Goal: Communication & Community: Answer question/provide support

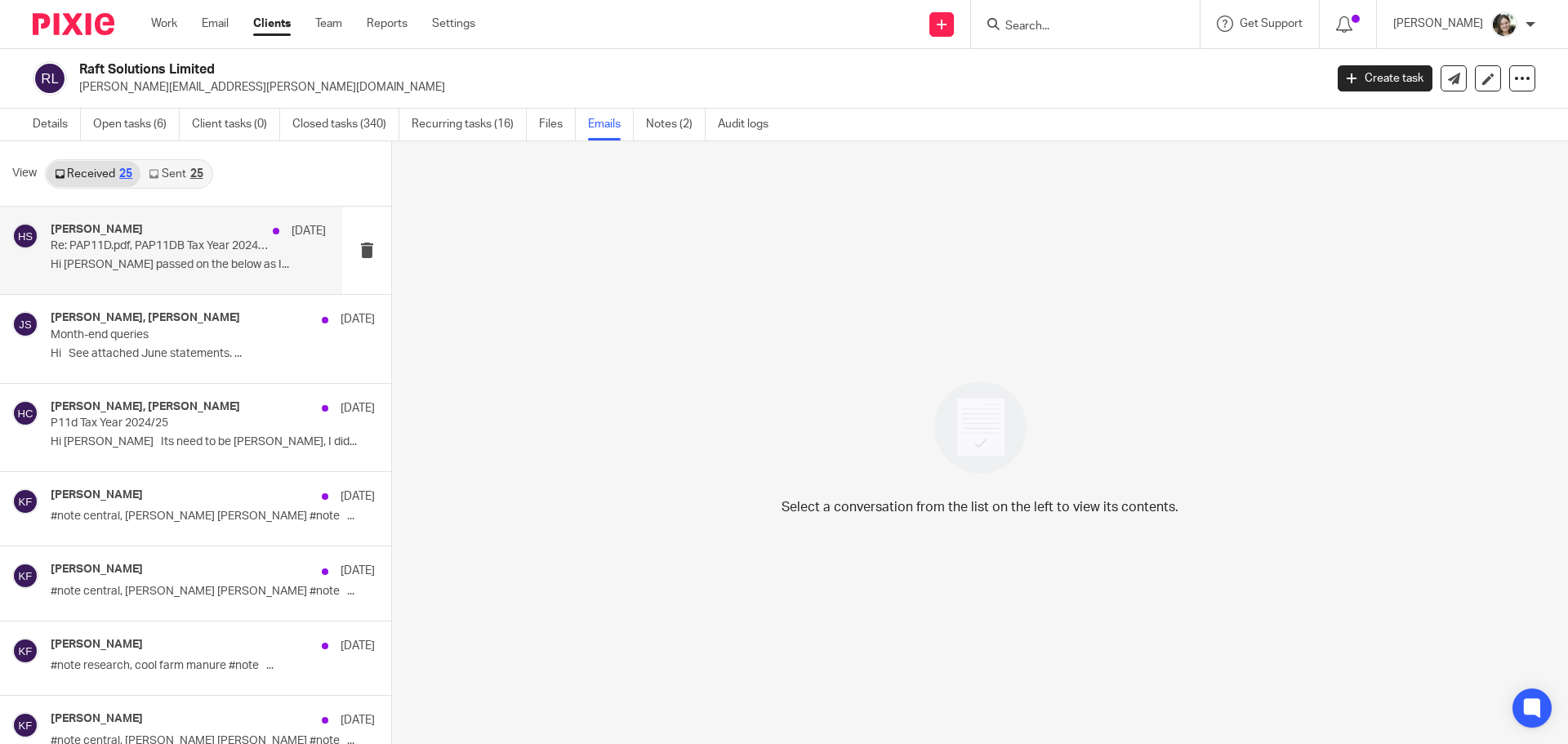
click at [154, 244] on p "Re: PAP11D.pdf, PAP11DB Tax Year 2024-25" at bounding box center [161, 246] width 221 height 14
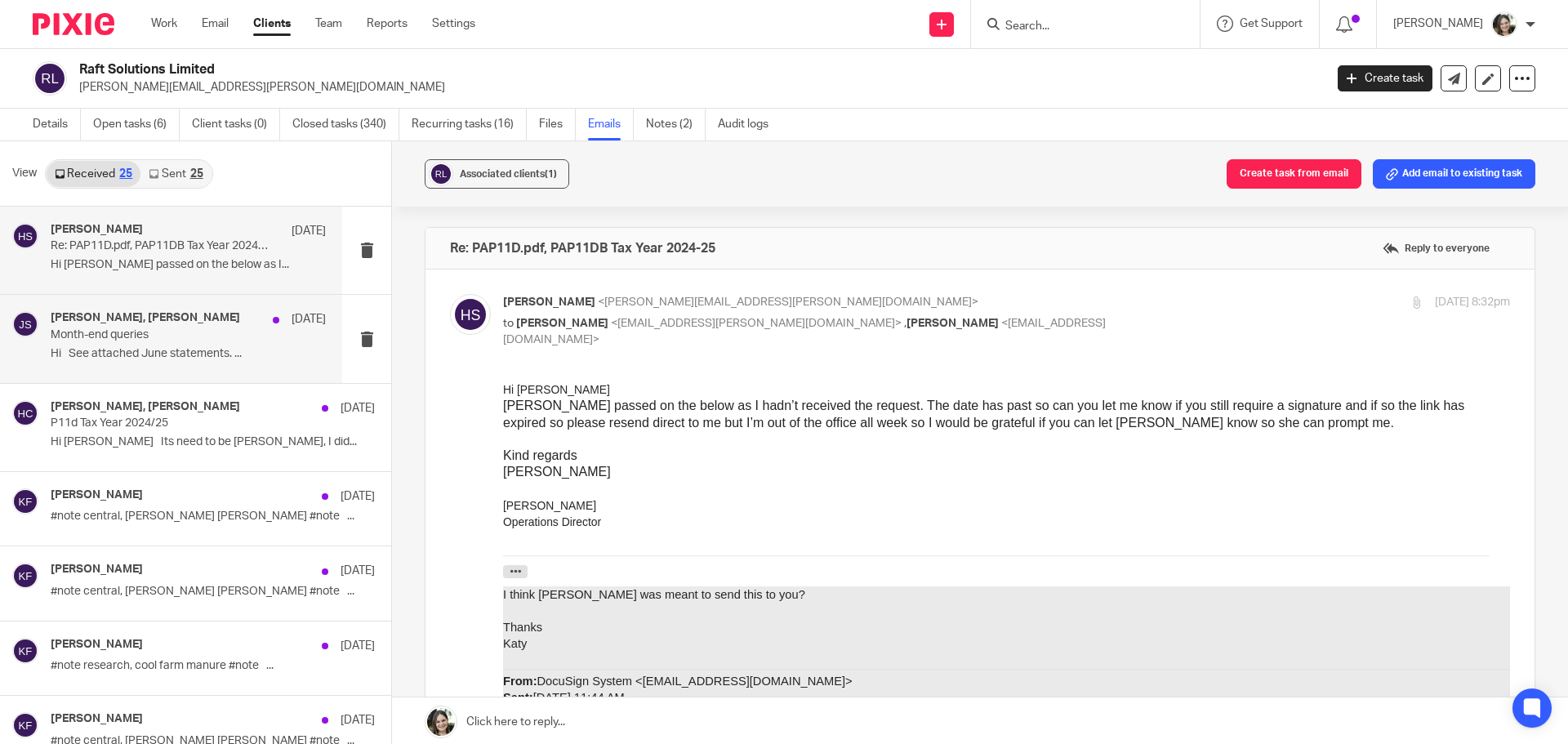
click at [171, 337] on p "Month-end queries" at bounding box center [161, 335] width 221 height 14
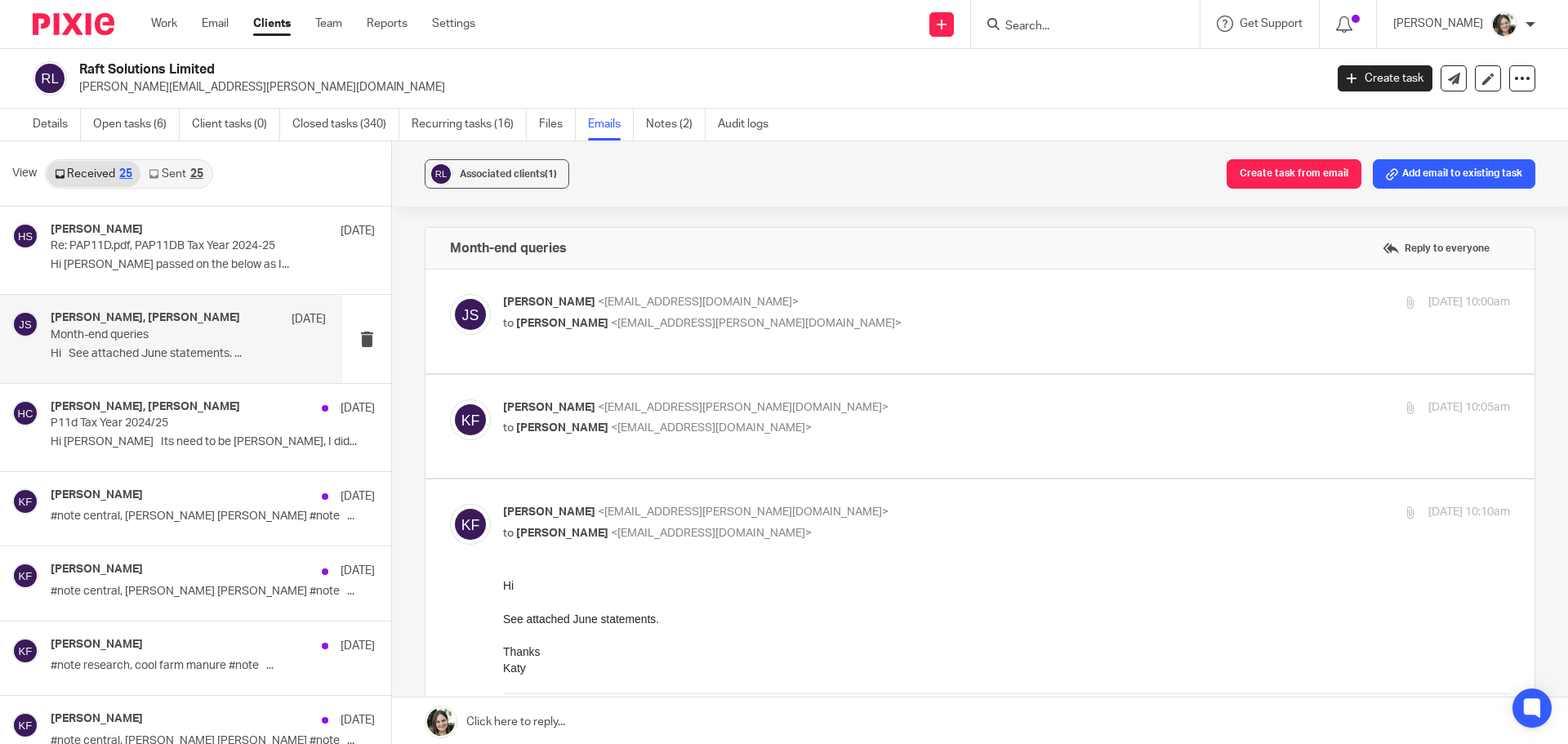
click at [730, 315] on p "to Katy Featherstone <katy.featherstone@raftsolutions.co.uk>" at bounding box center [839, 324] width 672 height 17
checkbox input "true"
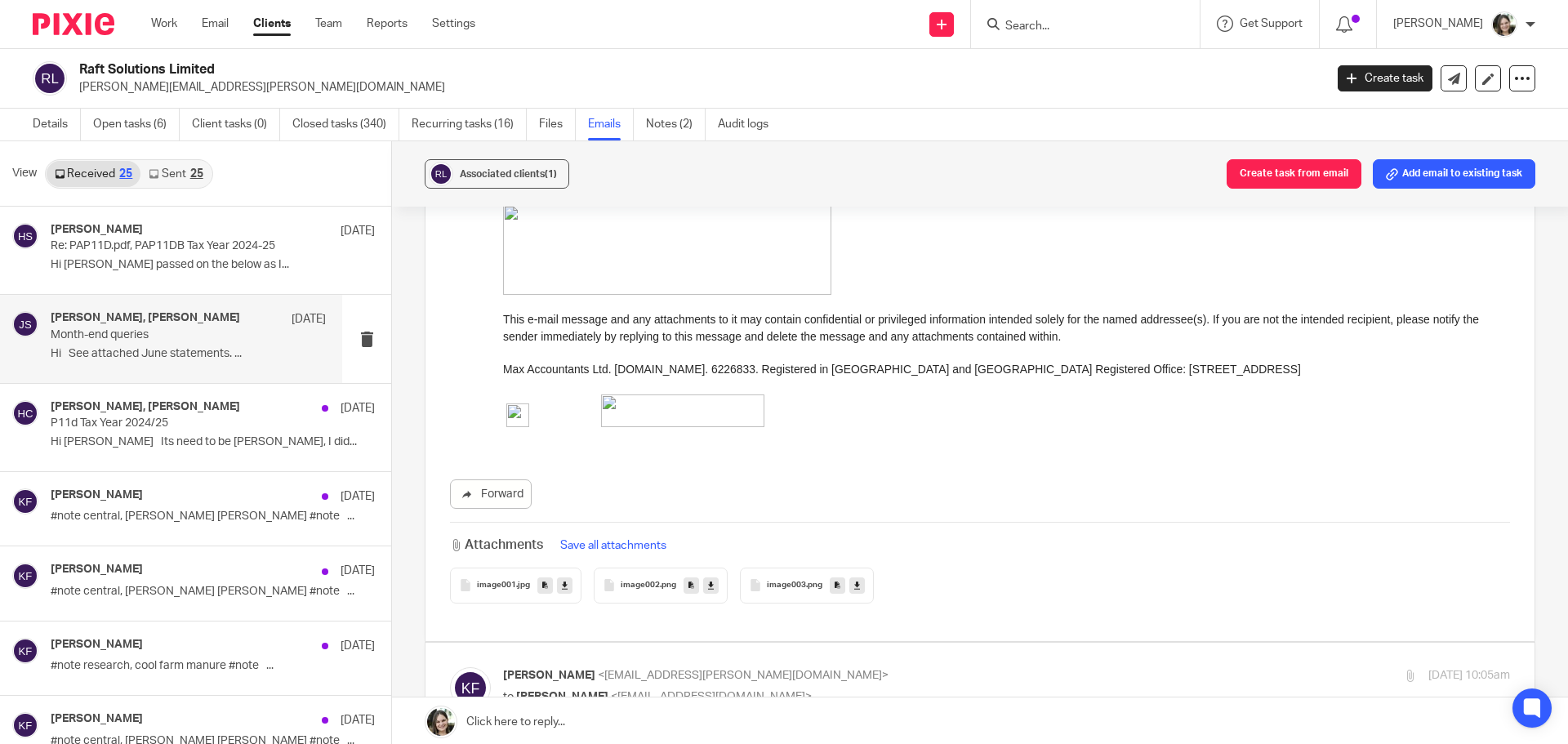
scroll to position [735, 0]
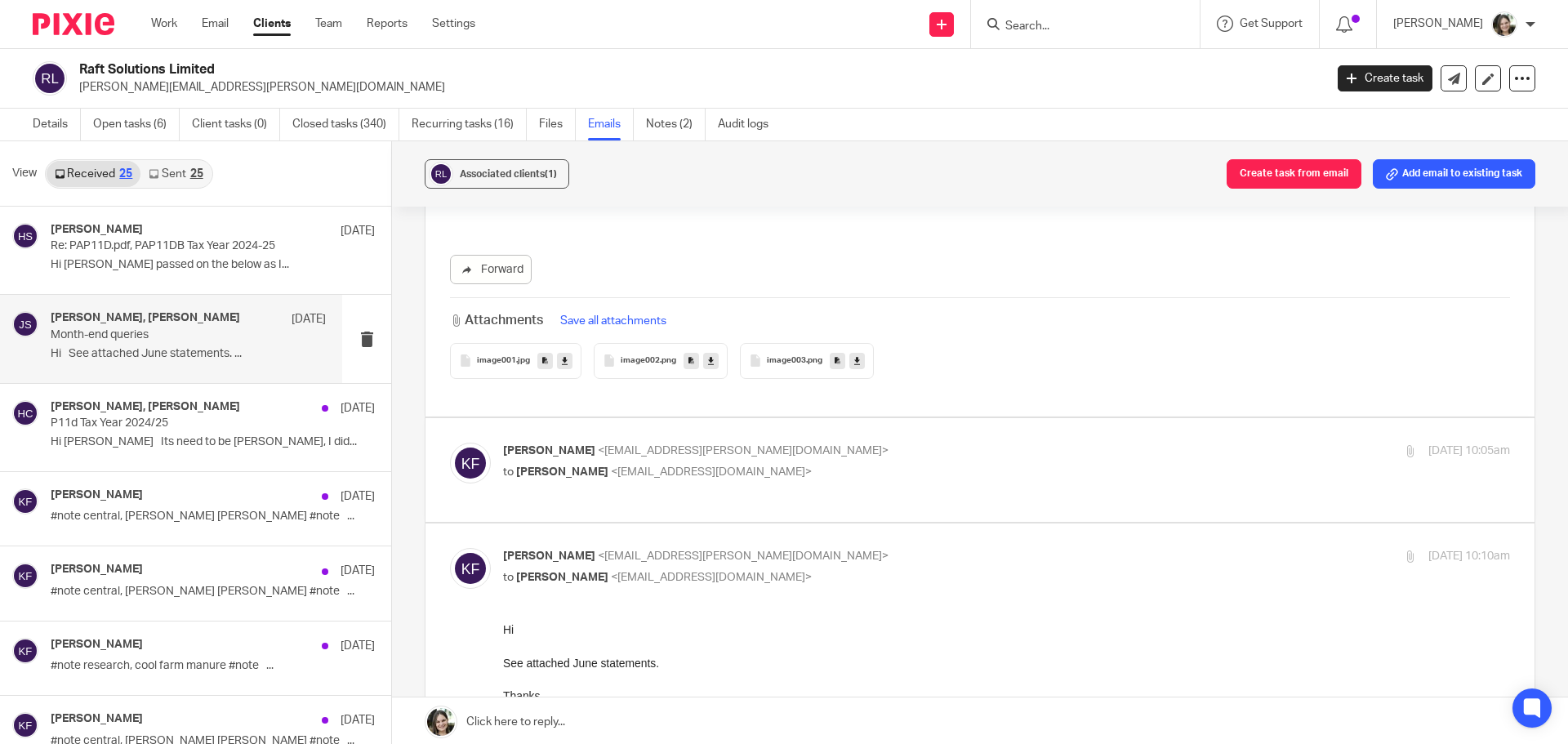
click at [944, 435] on label at bounding box center [980, 469] width 1109 height 104
click at [450, 442] on input "checkbox" at bounding box center [449, 442] width 1 height 1
checkbox input "true"
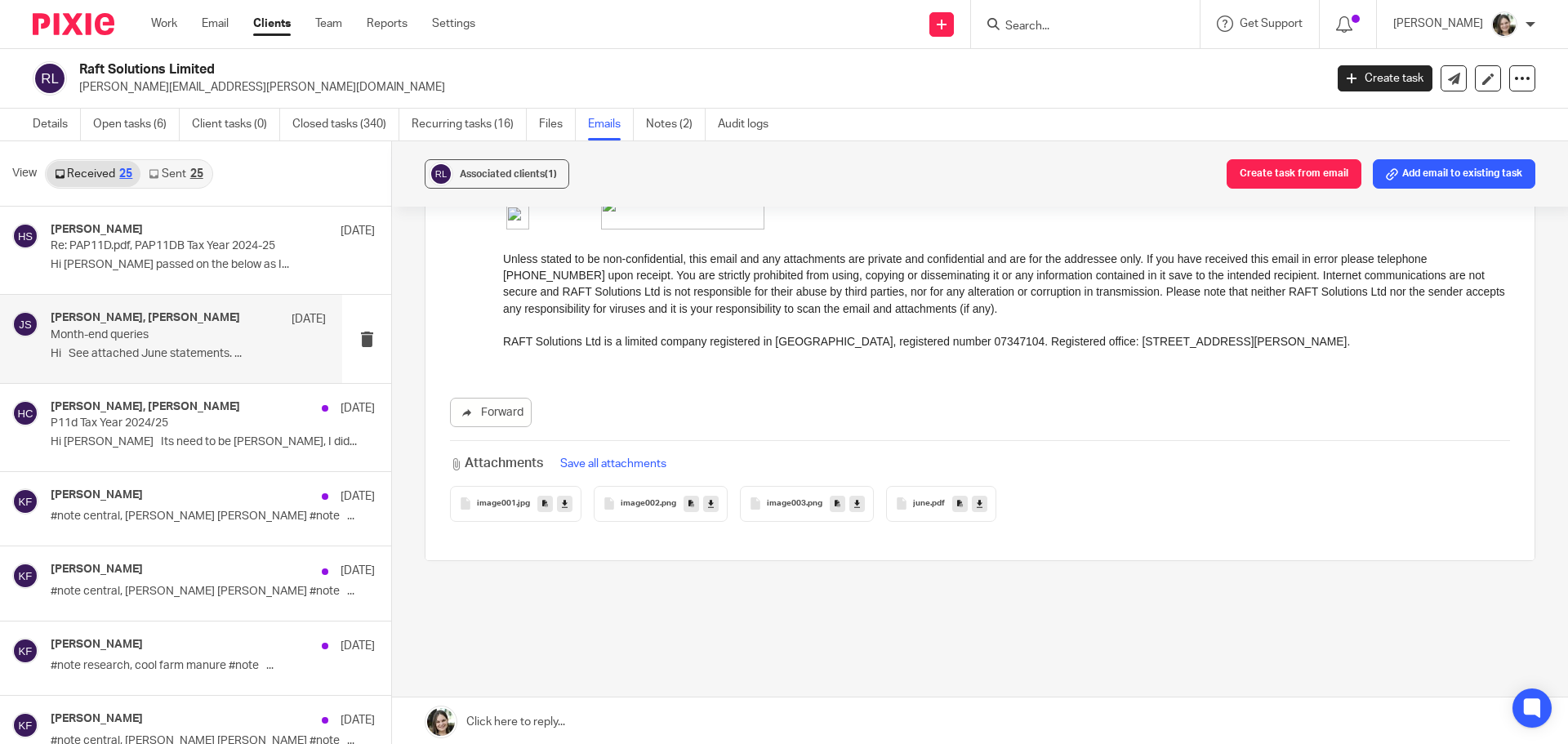
scroll to position [2976, 0]
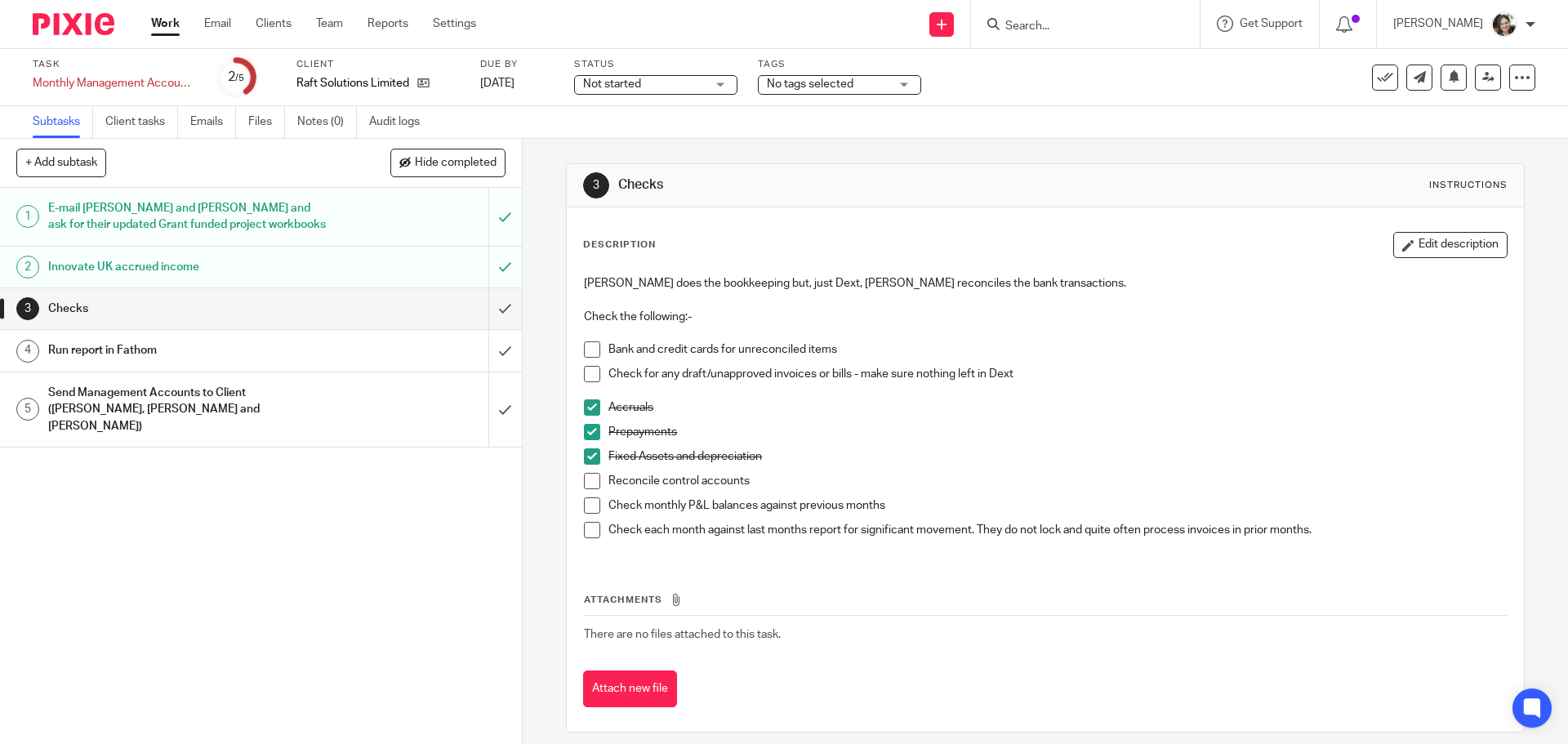
click at [590, 345] on span at bounding box center [593, 350] width 17 height 17
click at [588, 378] on span at bounding box center [593, 374] width 17 height 17
click at [592, 482] on span at bounding box center [593, 481] width 17 height 17
click at [591, 508] on span at bounding box center [593, 506] width 17 height 17
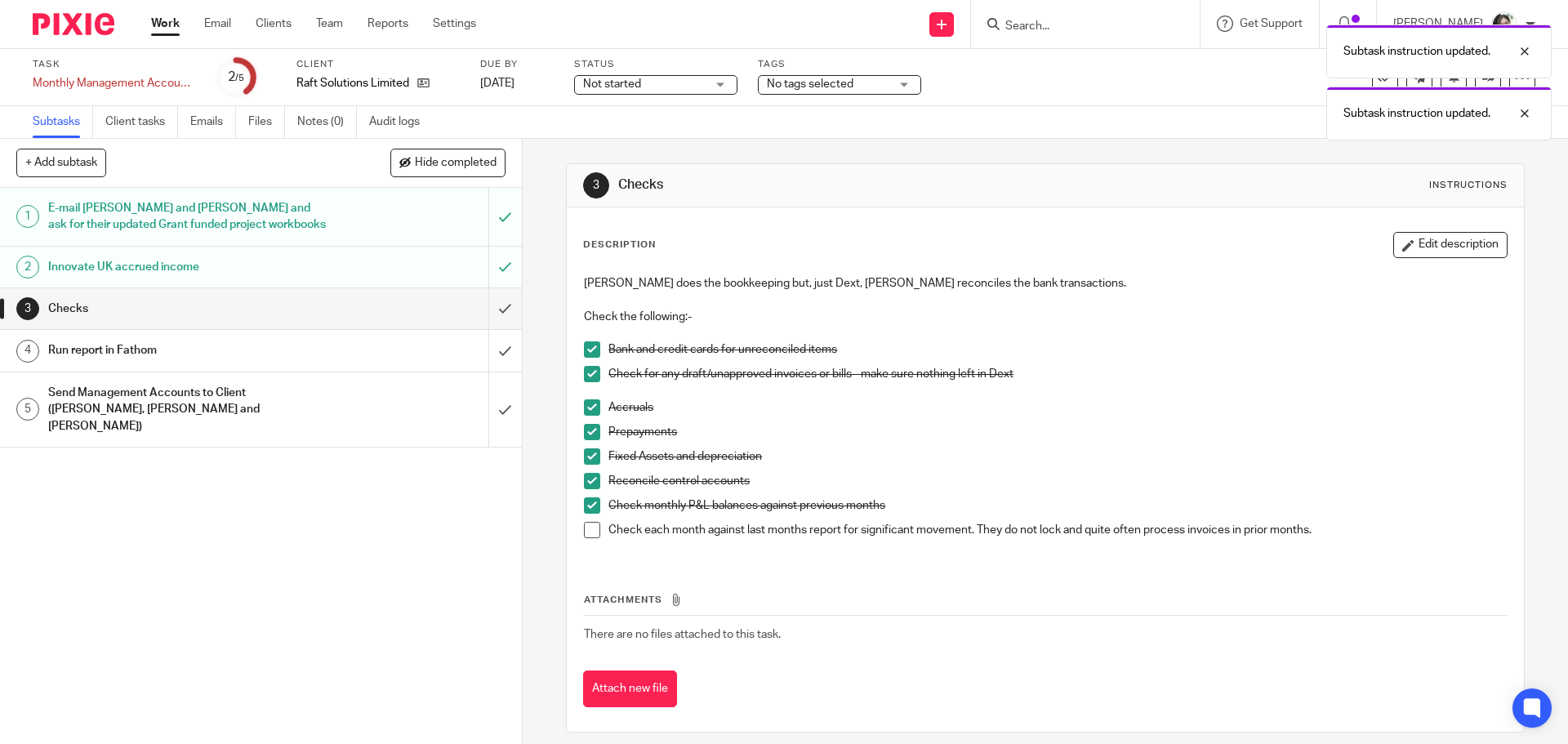
click at [591, 538] on li "Check each month against last months report for significant movement. They do n…" at bounding box center [1045, 533] width 922 height 24
click at [585, 535] on span at bounding box center [593, 530] width 17 height 17
click at [490, 313] on input "submit" at bounding box center [261, 308] width 522 height 41
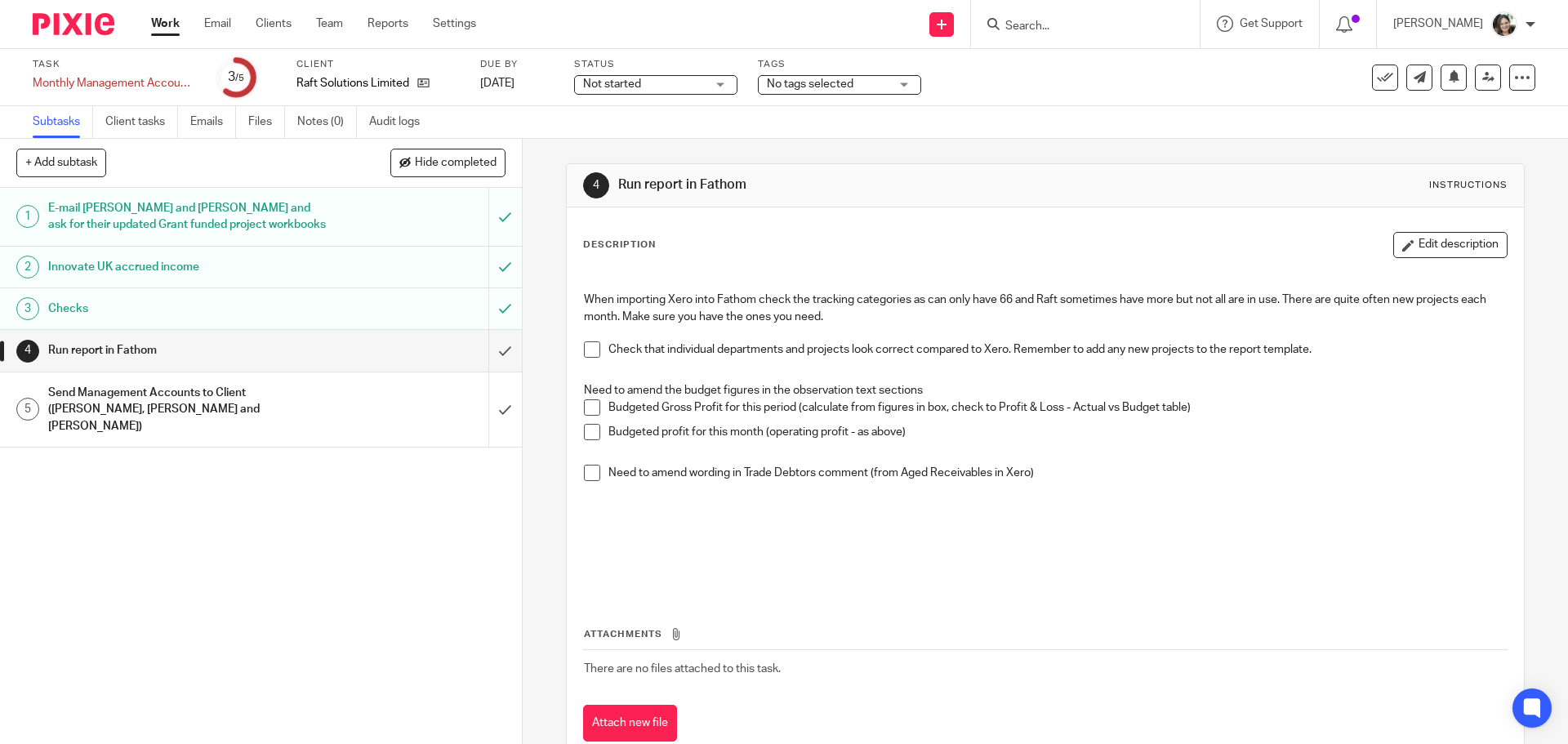
click at [588, 355] on span at bounding box center [593, 350] width 17 height 17
click at [589, 411] on span at bounding box center [593, 408] width 17 height 17
click at [585, 429] on span at bounding box center [593, 432] width 17 height 17
click at [584, 475] on span at bounding box center [593, 473] width 17 height 17
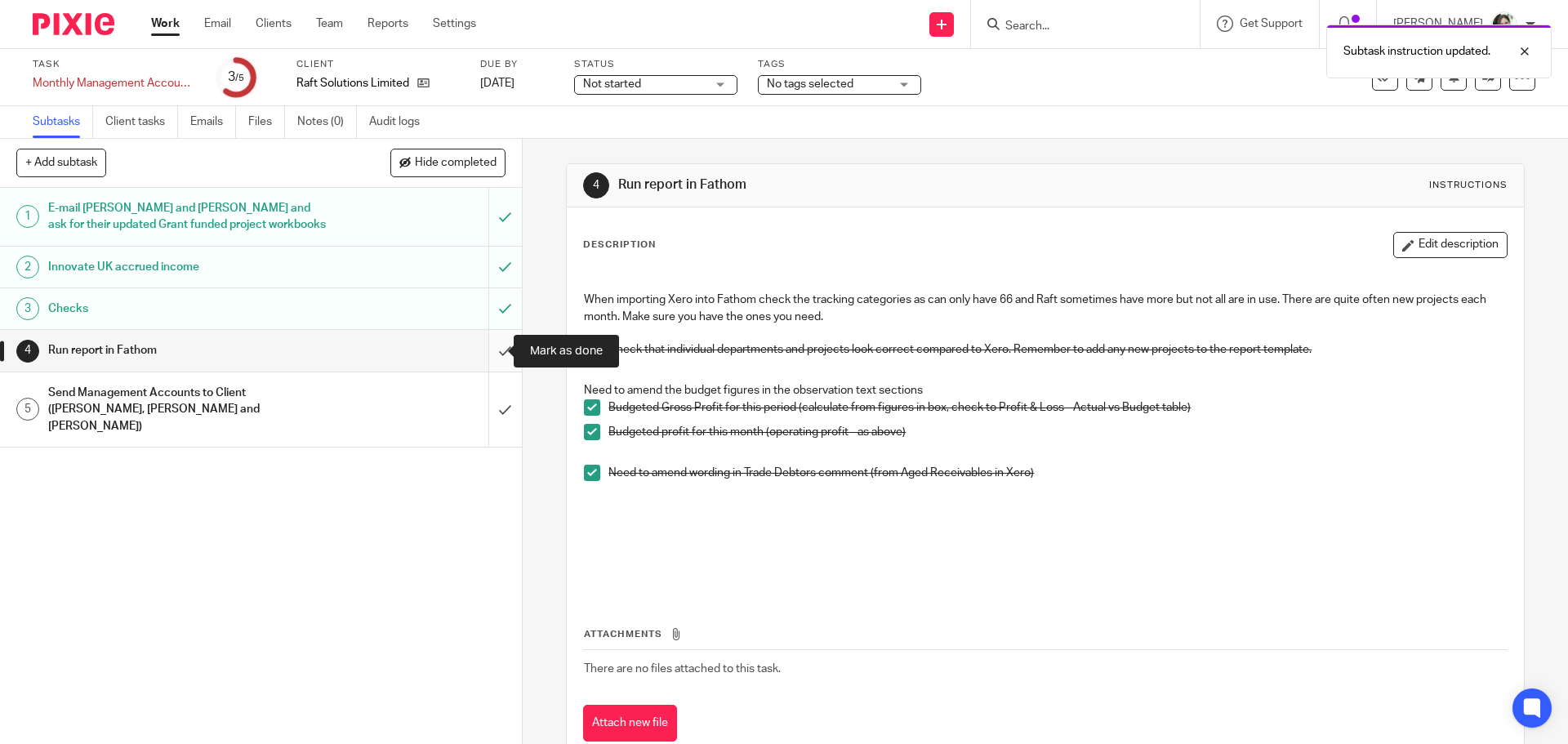
click at [489, 354] on input "submit" at bounding box center [261, 350] width 522 height 41
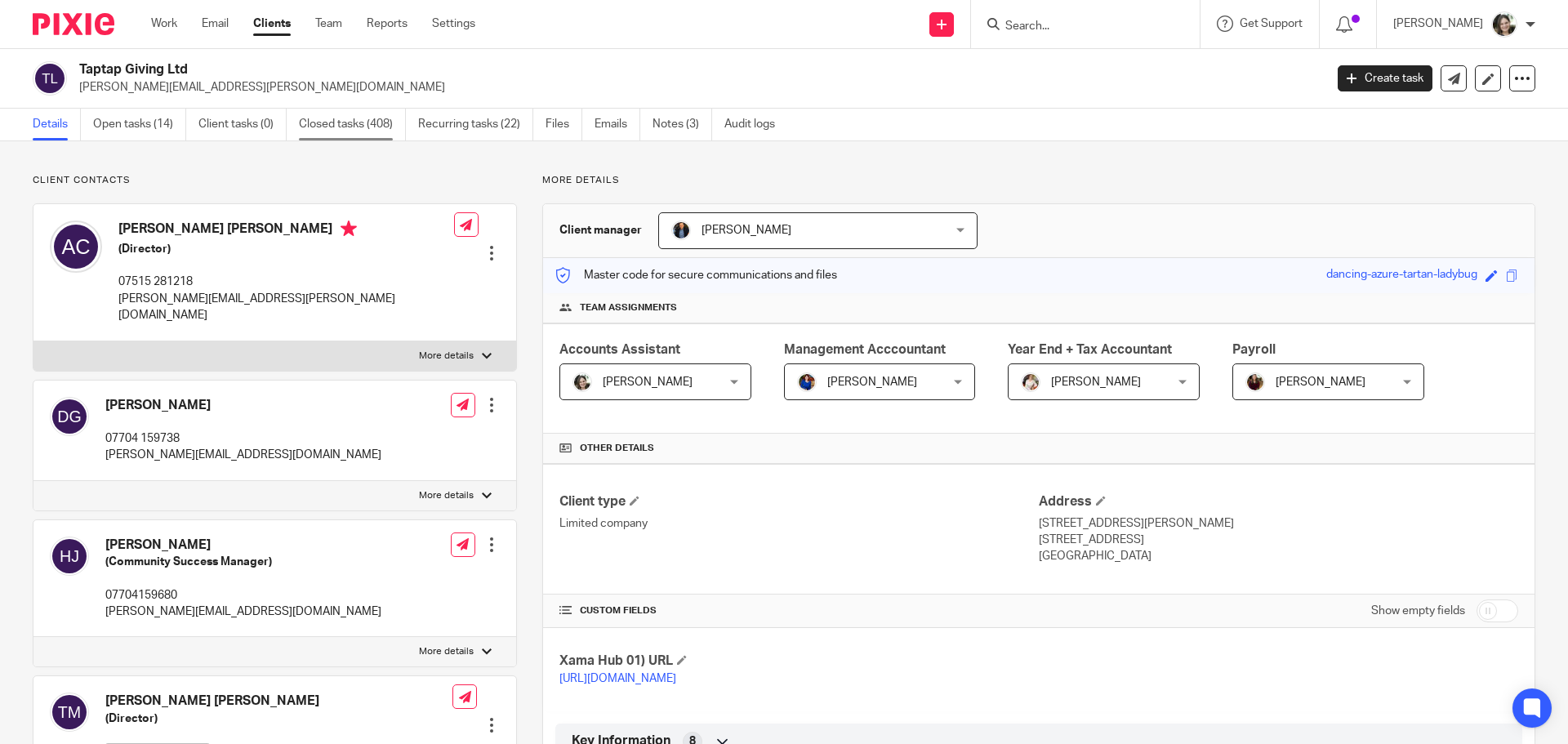
click at [322, 126] on link "Closed tasks (408)" at bounding box center [352, 125] width 107 height 32
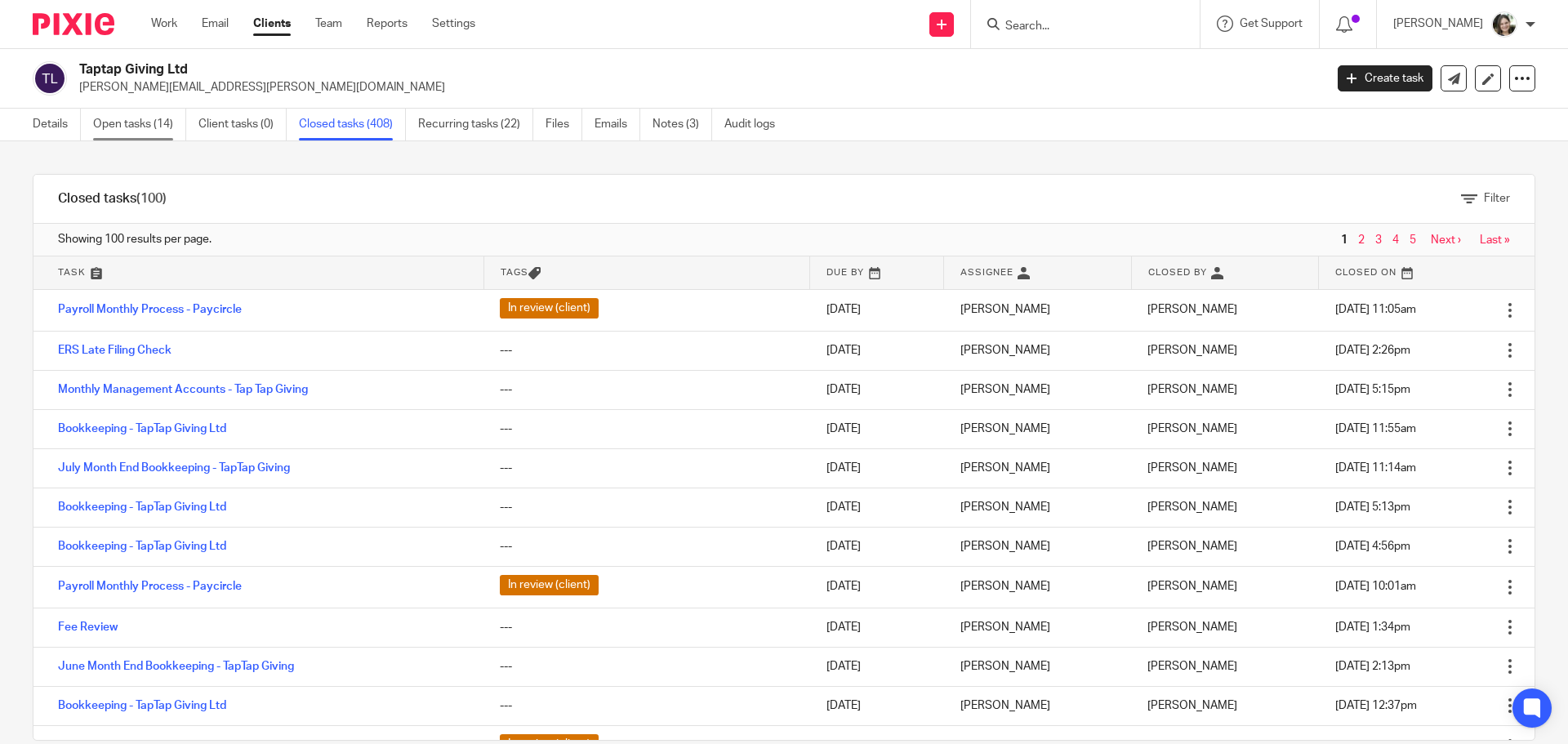
click at [137, 127] on link "Open tasks (14)" at bounding box center [140, 125] width 93 height 32
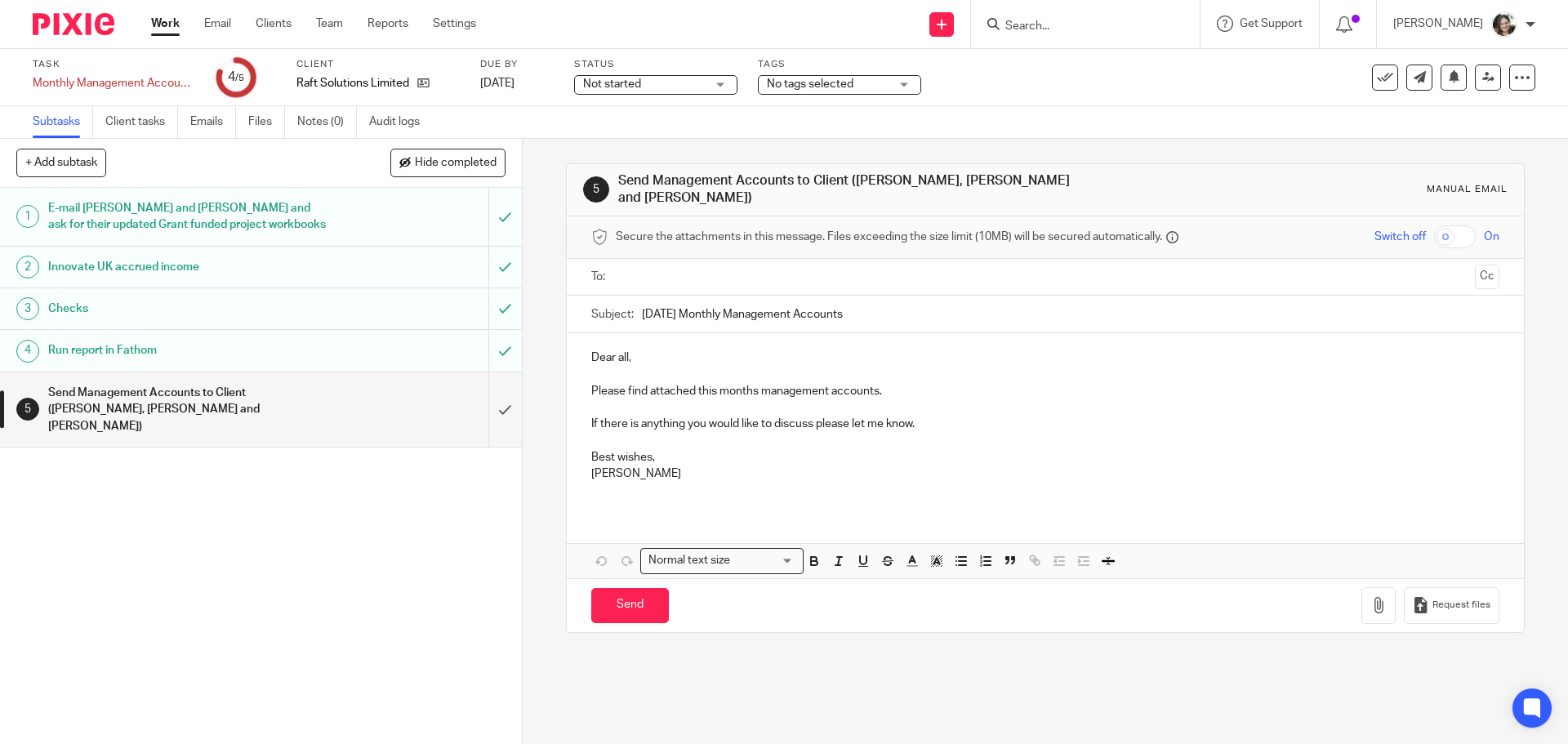
click at [751, 383] on p "Please find attached this months management accounts." at bounding box center [1045, 391] width 907 height 17
click at [911, 384] on p "Please find attached this month's management accounts." at bounding box center [1045, 391] width 907 height 17
click at [920, 383] on p "Please find attached this month's management accounts." at bounding box center [1045, 391] width 907 height 17
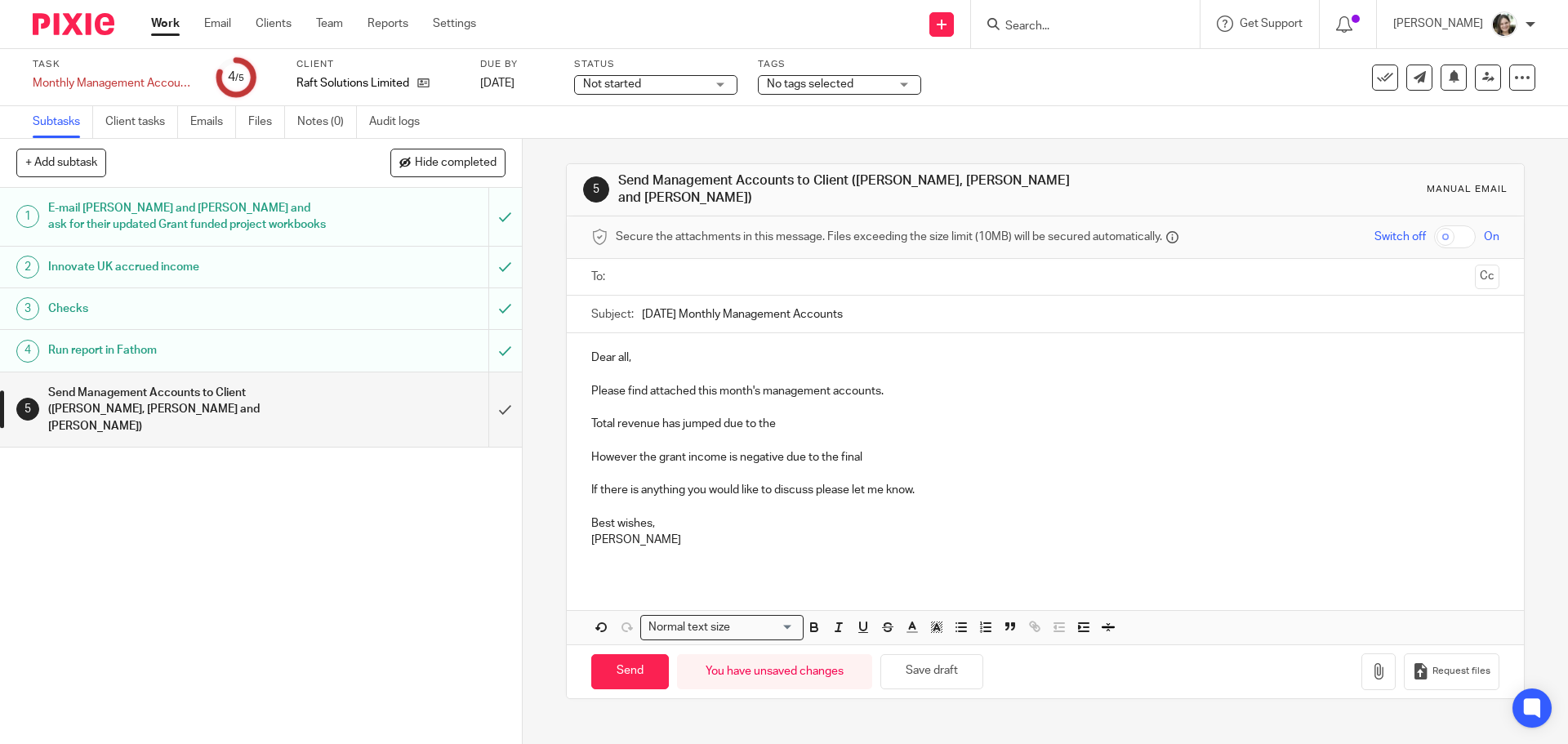
click at [872, 449] on p "However the grant income is negative due to the final" at bounding box center [1045, 458] width 907 height 17
click at [792, 418] on p "Total revenue has jumped due to the" at bounding box center [1045, 424] width 907 height 17
drag, startPoint x: 940, startPoint y: 414, endPoint x: 975, endPoint y: 417, distance: 35.1
click at [975, 417] on p "Total revenue has jumped due to the Personalised Diagnotics invoice £18.7k" at bounding box center [1045, 424] width 907 height 17
copy p "£18.7k"
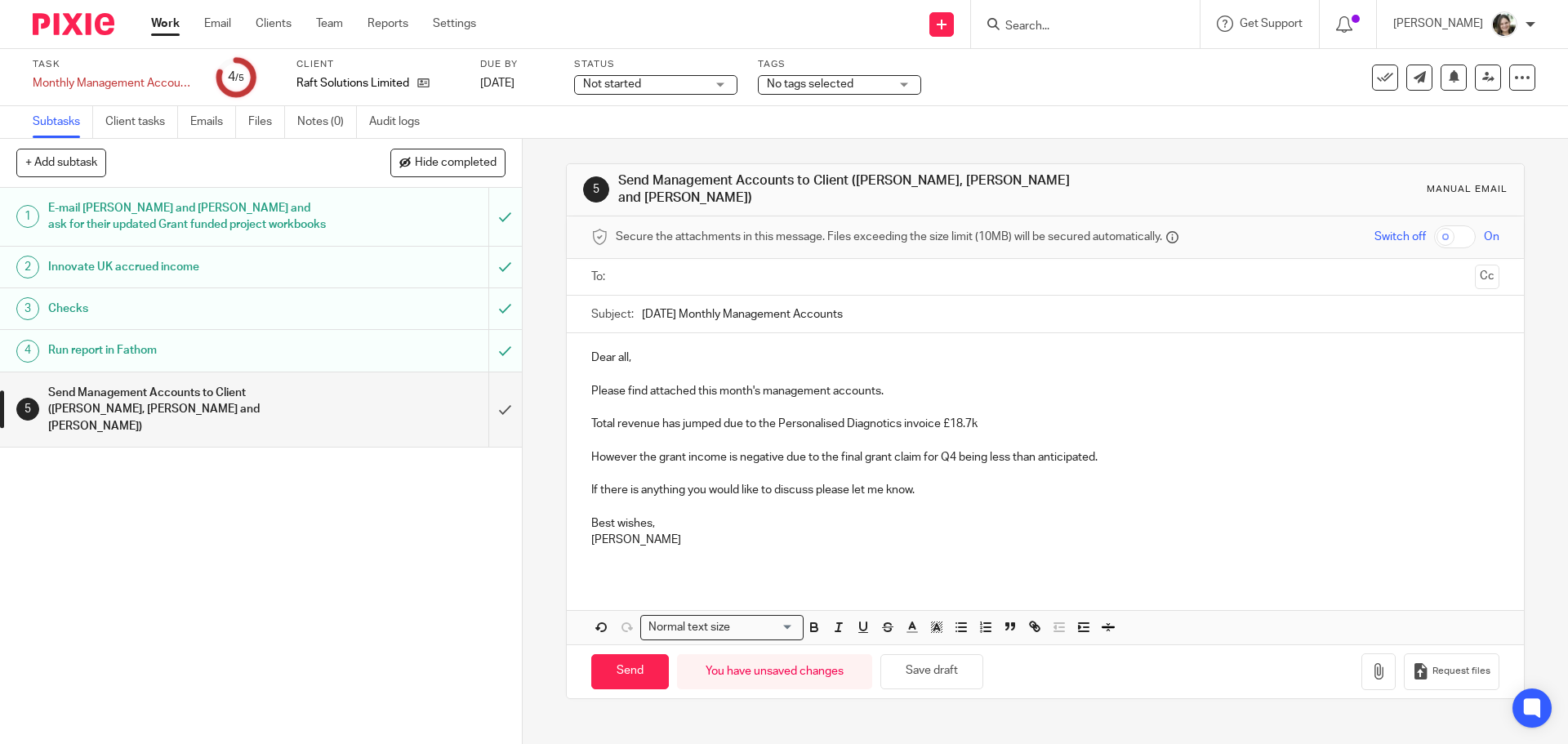
click at [776, 416] on p "Total revenue has jumped due to the Personalised Diagnotics invoice £18.7k" at bounding box center [1045, 424] width 907 height 17
drag, startPoint x: 811, startPoint y: 416, endPoint x: 934, endPoint y: 423, distance: 123.2
click at [934, 423] on p "Total revenue has jumped due to the £18.7k Personalised Diagnotics invoice £18.…" at bounding box center [1045, 424] width 907 height 17
click at [783, 416] on p "Total revenue has jumped due to the £18.7k Personalised Diagnostics invoice £18…" at bounding box center [1045, 424] width 907 height 17
drag, startPoint x: 945, startPoint y: 416, endPoint x: 1021, endPoint y: 414, distance: 76.0
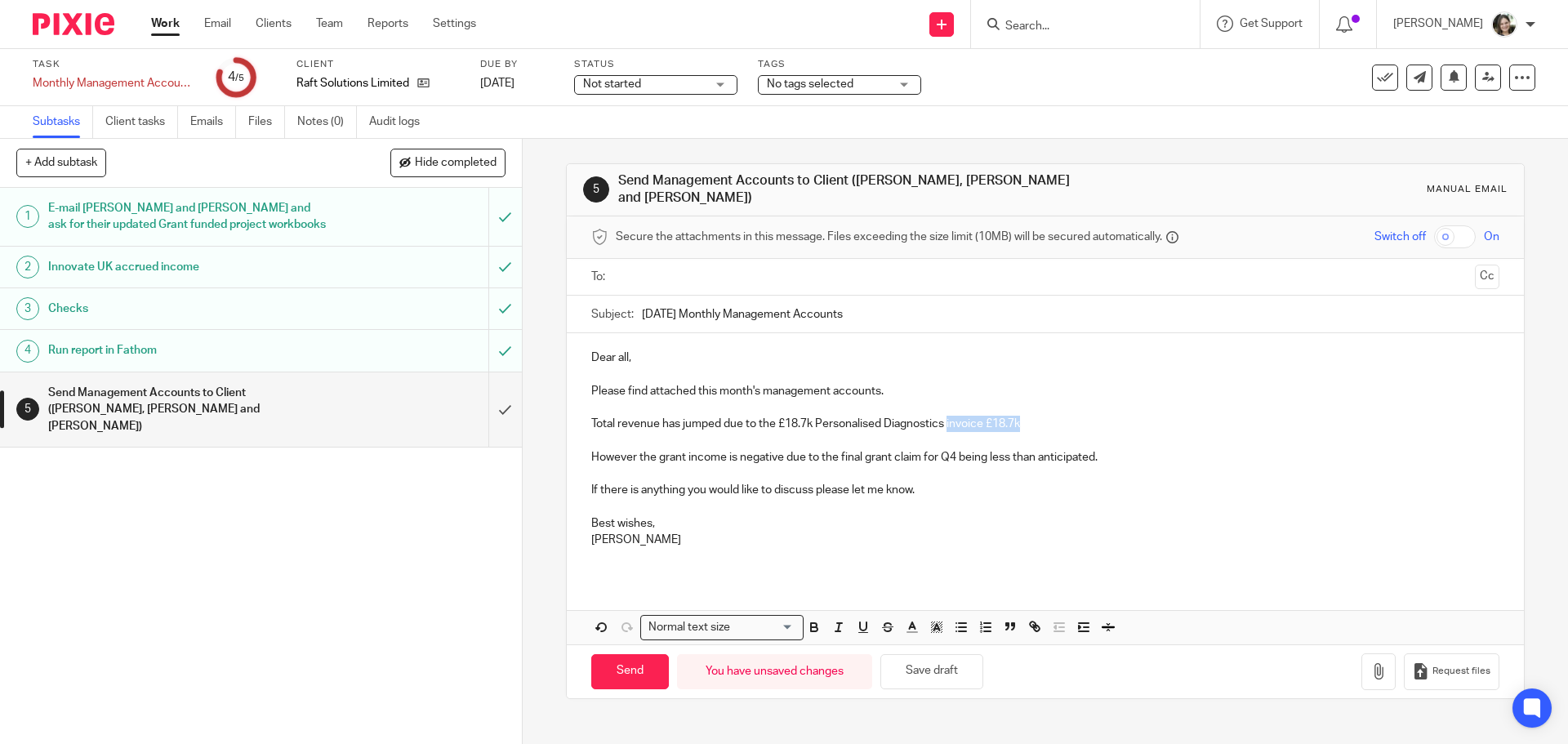
click at [1021, 416] on p "Total revenue has jumped due to the £18.7k Personalised Diagnostics invoice £18…" at bounding box center [1045, 424] width 907 height 17
drag, startPoint x: 995, startPoint y: 414, endPoint x: 1038, endPoint y: 414, distance: 43.0
click at [998, 416] on p "Total revenue has jumped due to the £18.7k Personalised Diagnostics revenue." at bounding box center [1045, 424] width 907 height 17
click at [687, 273] on input "text" at bounding box center [1045, 277] width 846 height 19
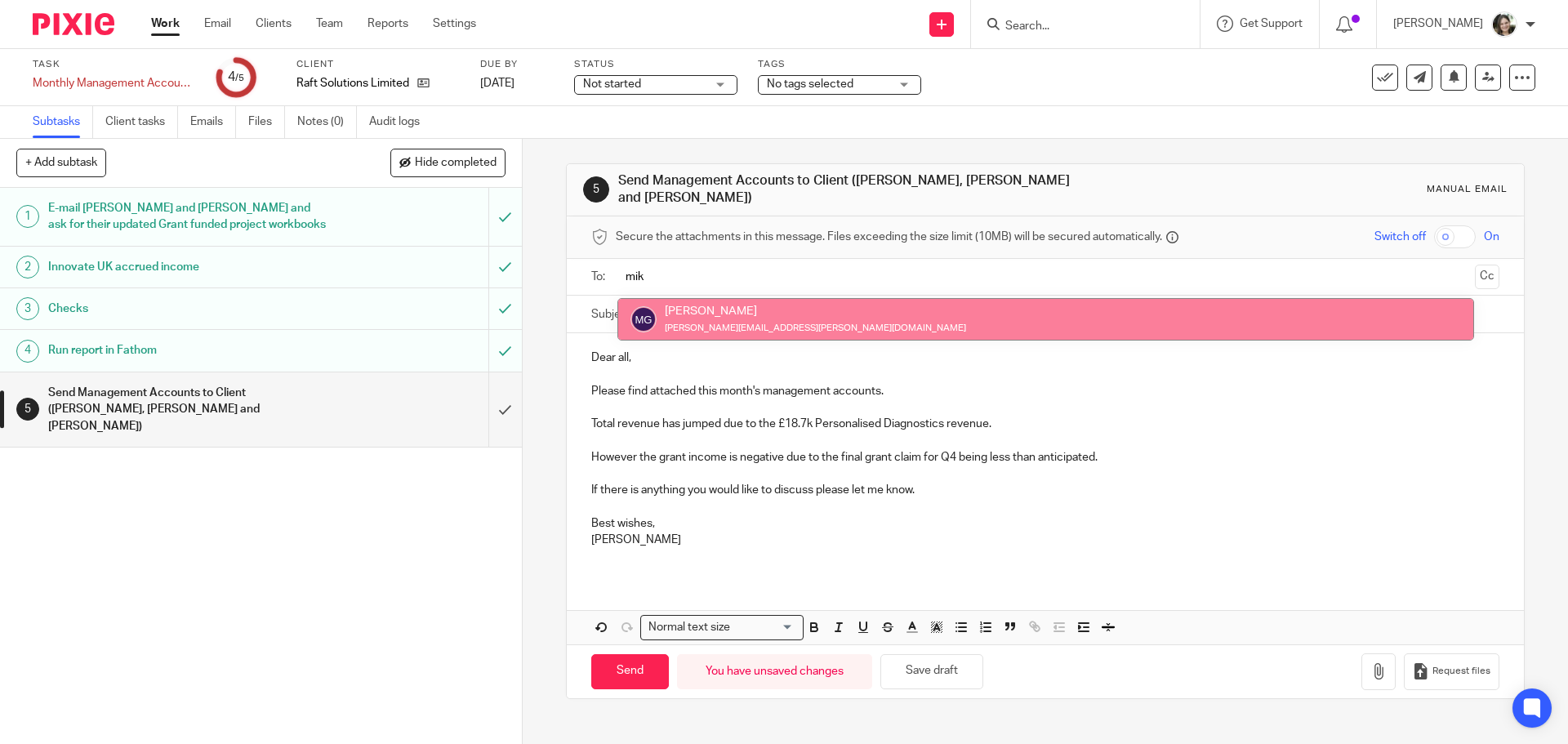
type input "mik"
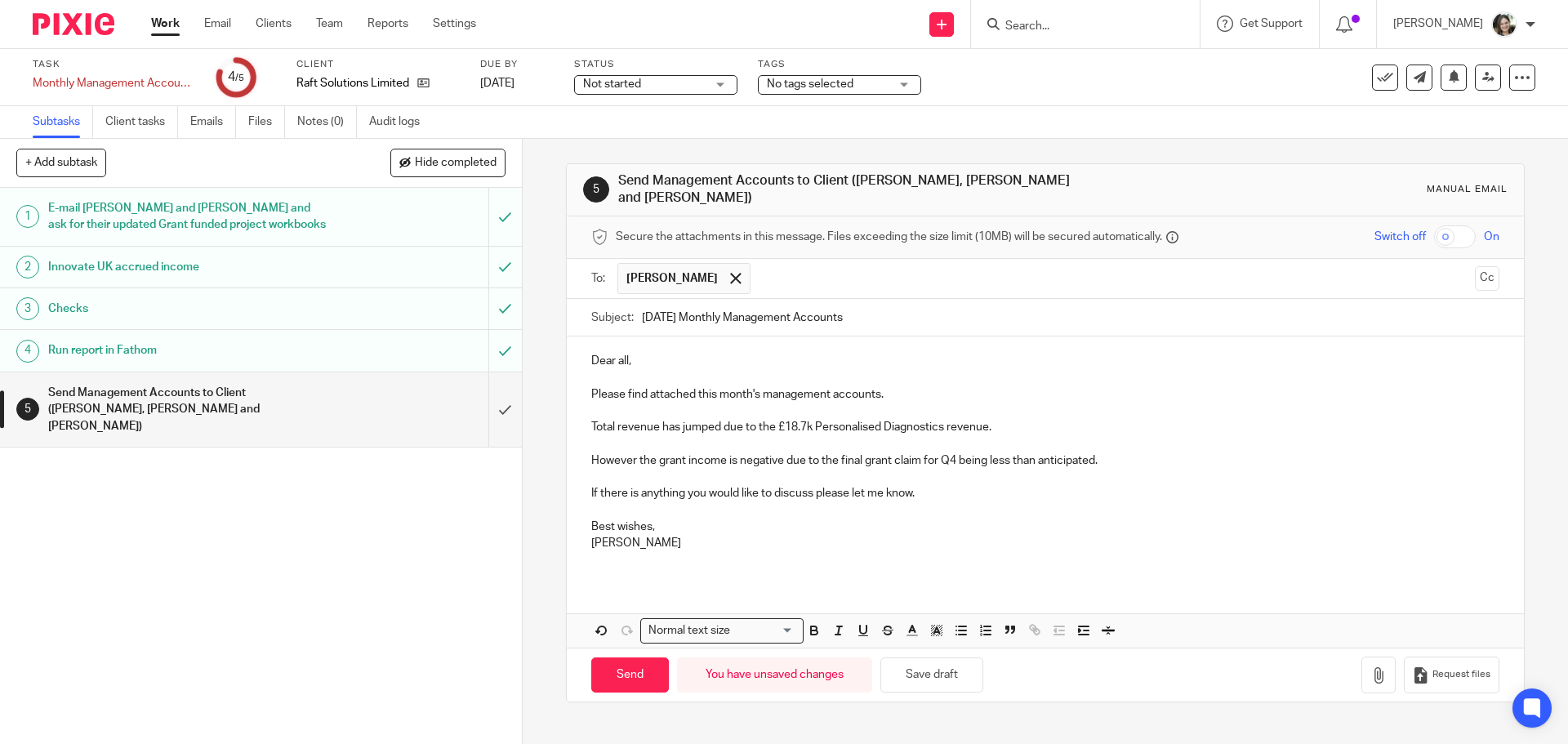
click at [810, 272] on input "text" at bounding box center [1114, 279] width 710 height 32
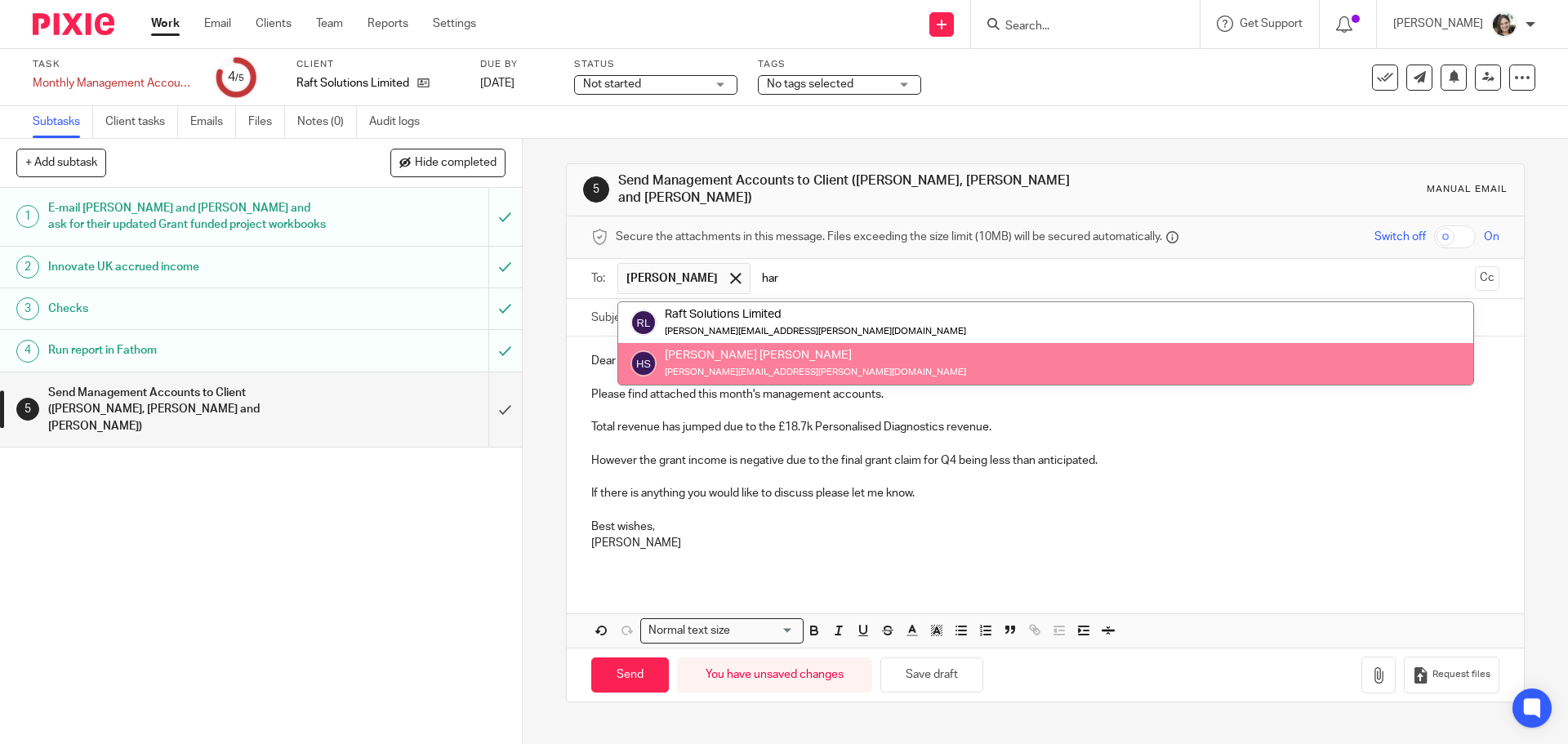
type input "har"
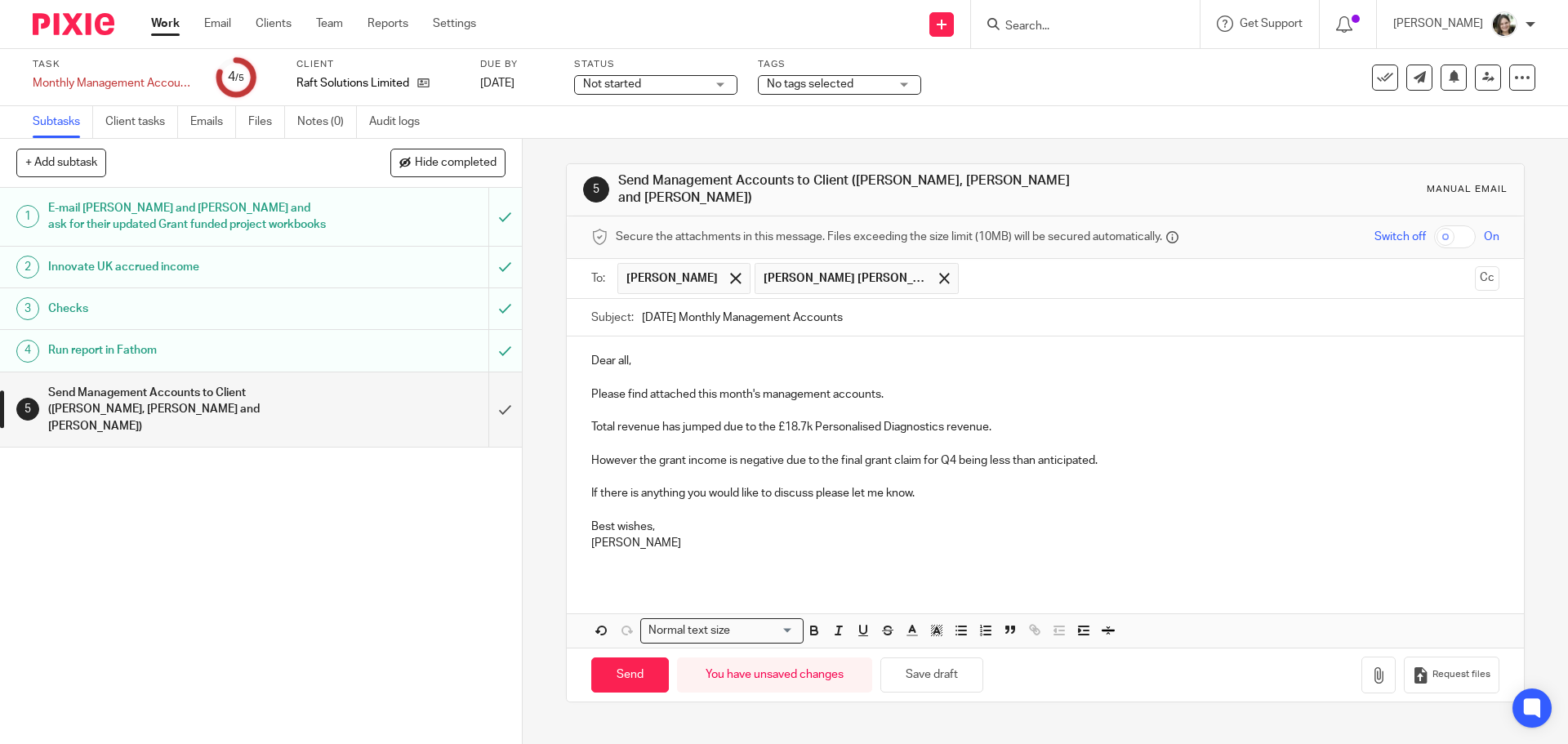
click at [978, 269] on input "text" at bounding box center [1218, 279] width 501 height 32
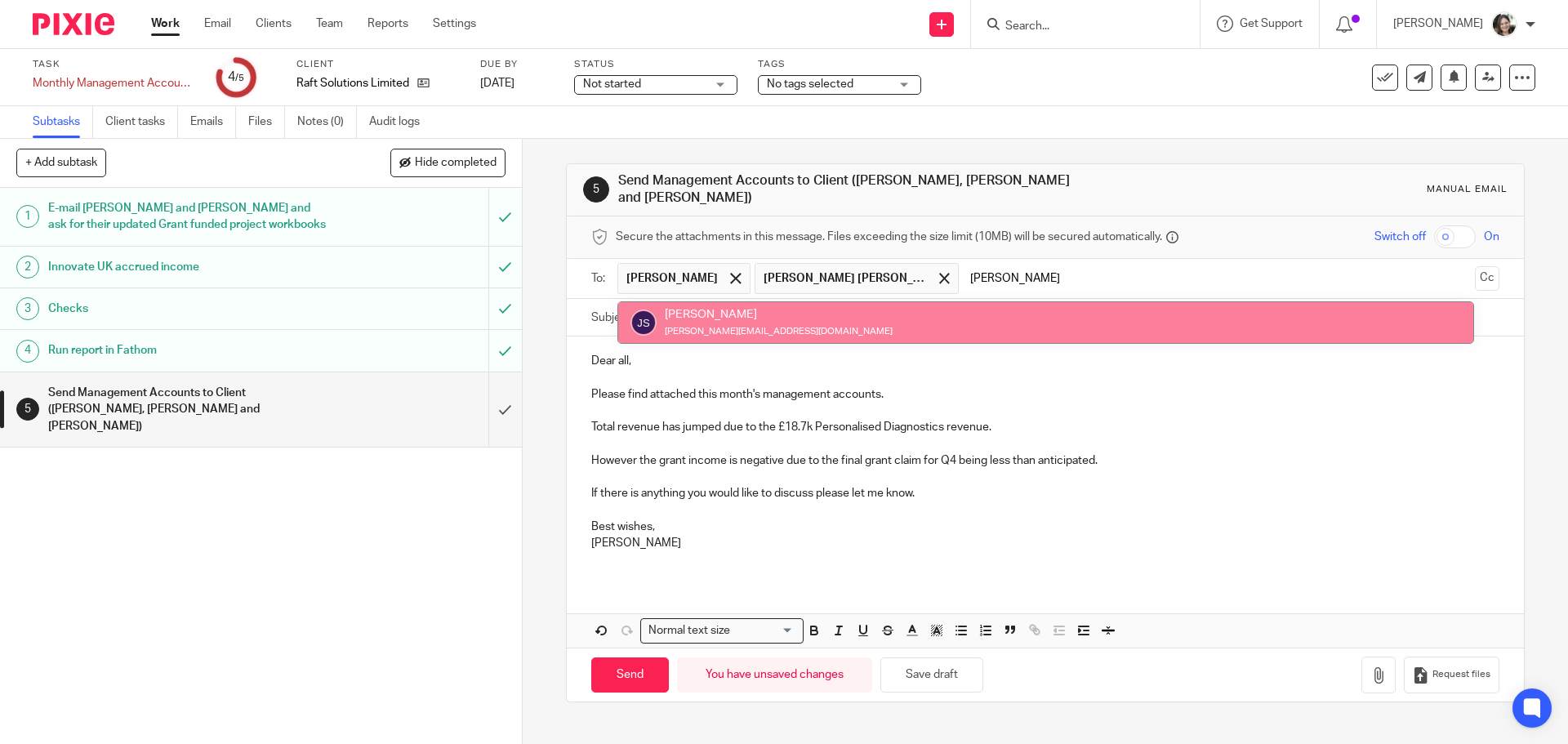
type input "jona"
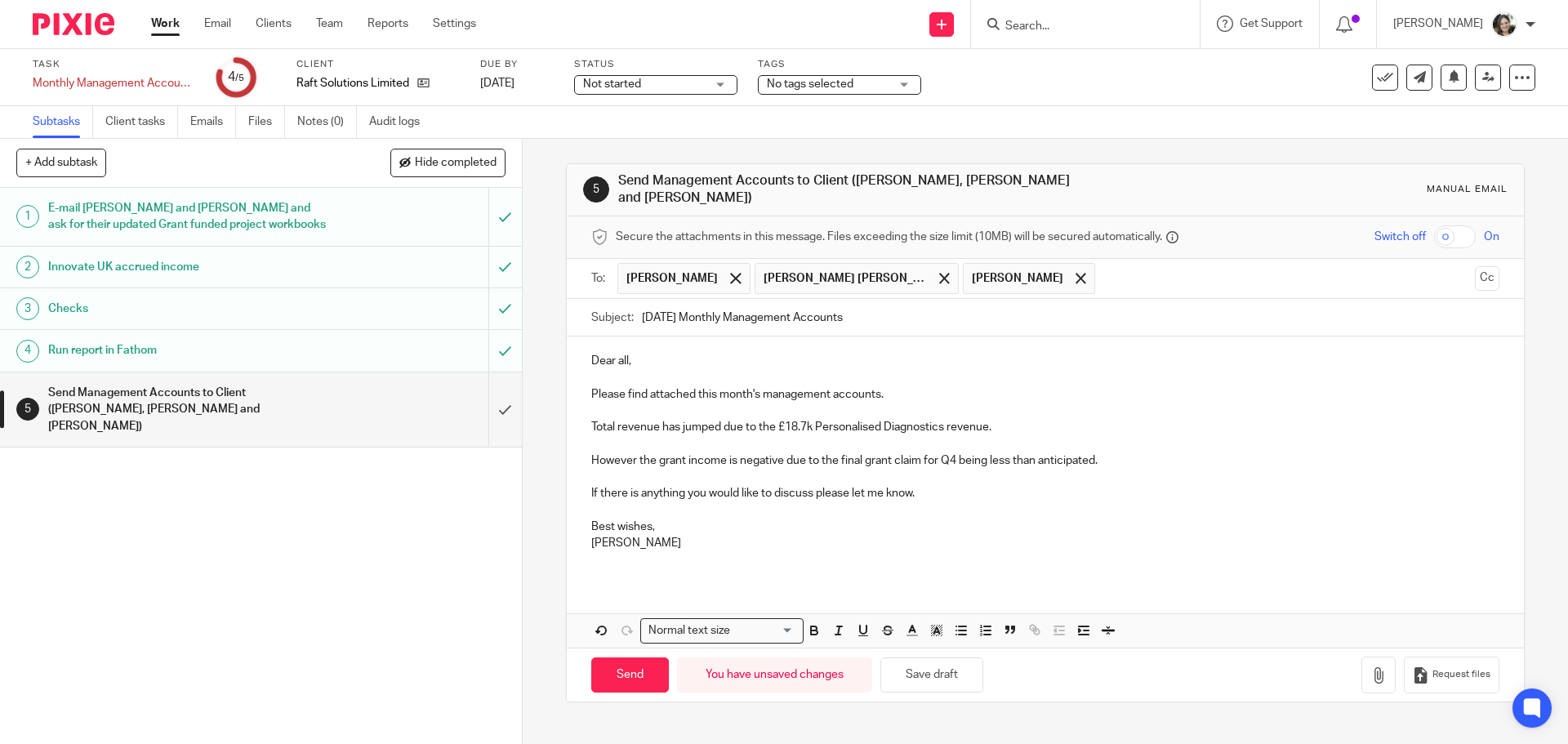
click at [662, 305] on input "August 2025 Monthly Management Accounts" at bounding box center [1069, 317] width 856 height 37
drag, startPoint x: 672, startPoint y: 305, endPoint x: 635, endPoint y: 306, distance: 37.0
click at [635, 306] on div "Subject: August 2025 Monthly Management Accounts" at bounding box center [1045, 317] width 907 height 37
click at [660, 353] on p "Dear all," at bounding box center [1045, 361] width 907 height 17
drag, startPoint x: 693, startPoint y: 304, endPoint x: 737, endPoint y: 302, distance: 44.0
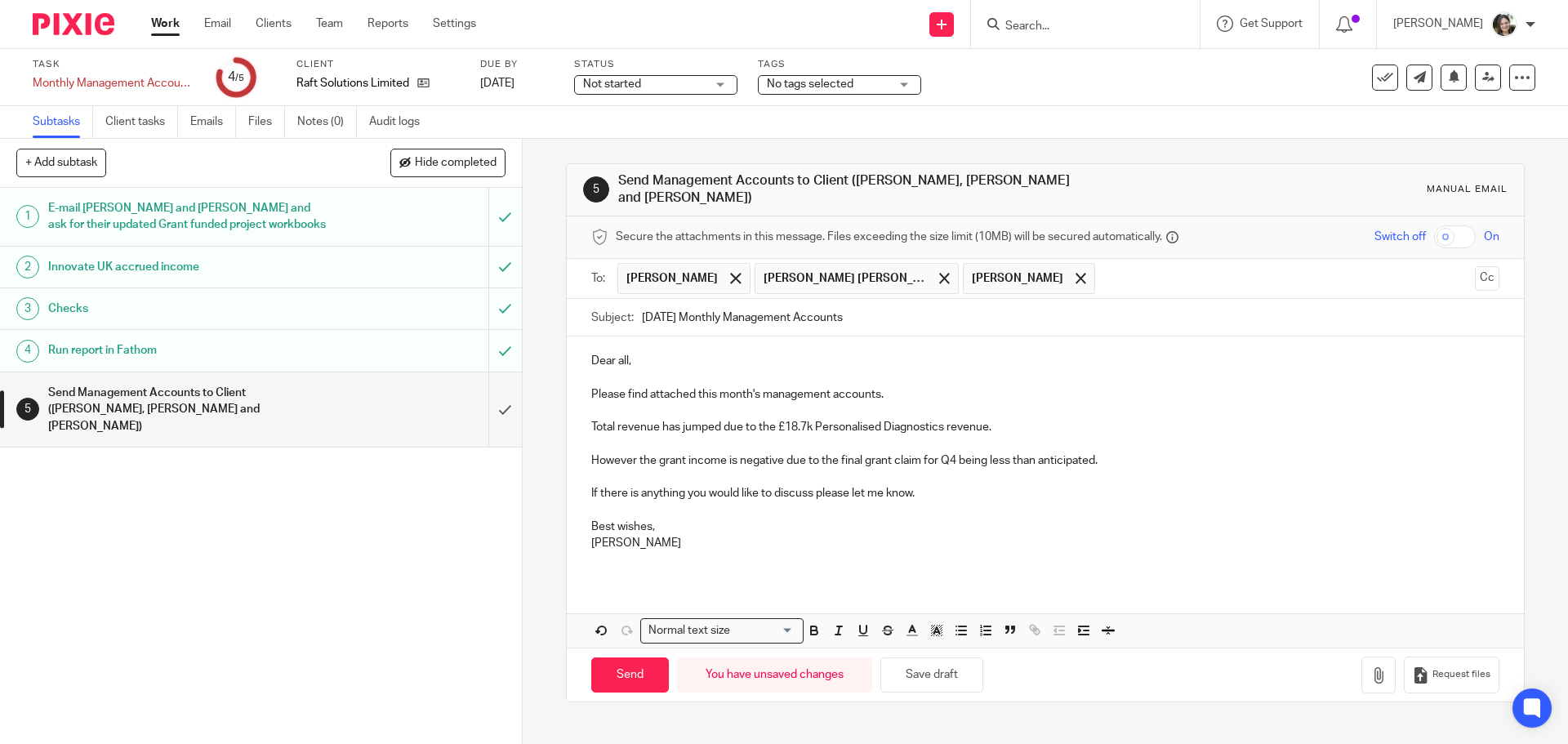
click at [737, 302] on input "July 2025 Monthly Management Accounts" at bounding box center [1069, 317] width 856 height 37
type input "July 2025 Management Accounts"
click at [746, 353] on p "Dear all," at bounding box center [1045, 361] width 907 height 17
drag, startPoint x: 886, startPoint y: 379, endPoint x: 911, endPoint y: 389, distance: 26.9
click at [891, 386] on p "Please find attached this month's management accounts." at bounding box center [1045, 394] width 907 height 17
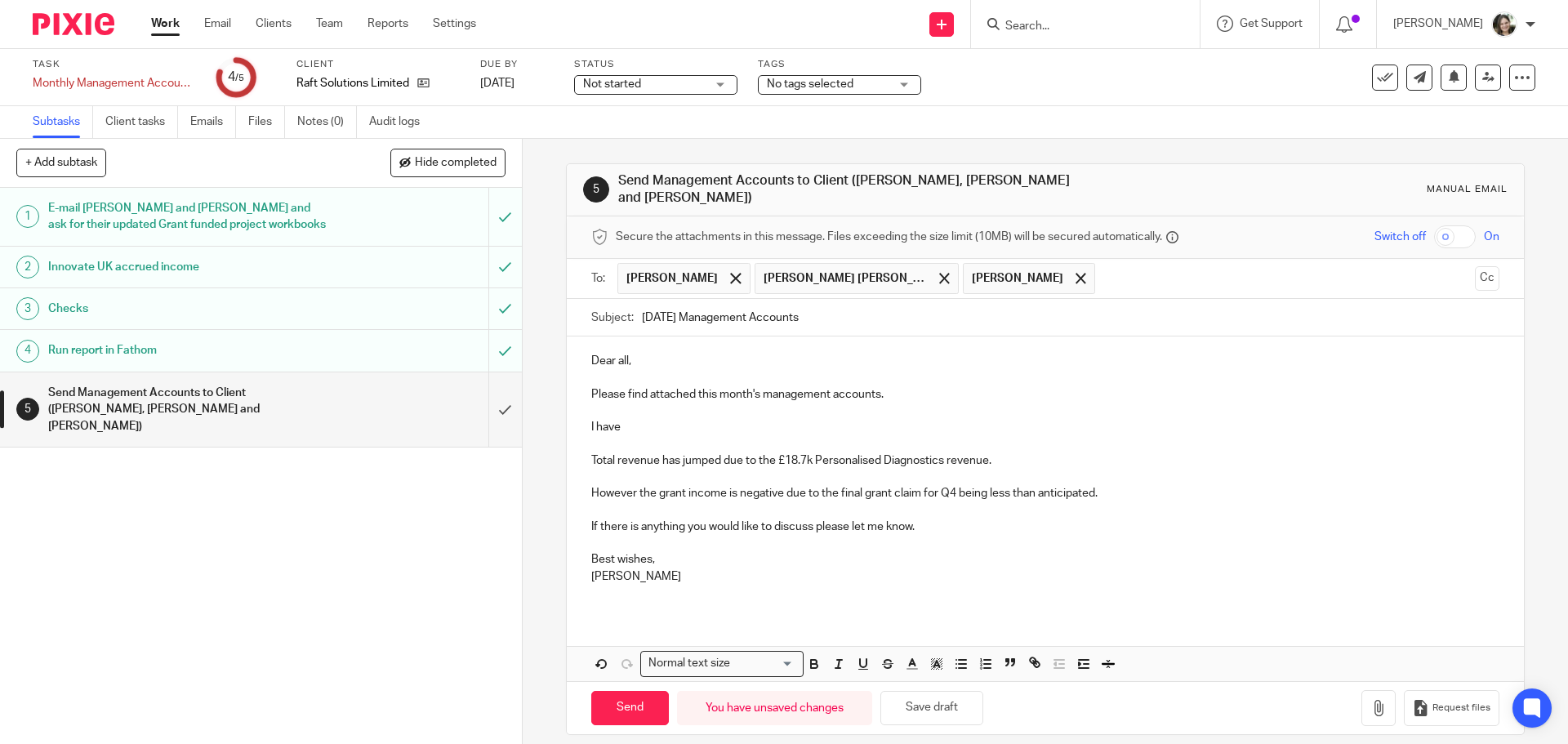
drag, startPoint x: 678, startPoint y: 417, endPoint x: 578, endPoint y: 412, distance: 100.1
click at [578, 412] on div "Dear all, Please find attached this month's management accounts. I have Total r…" at bounding box center [1045, 474] width 956 height 277
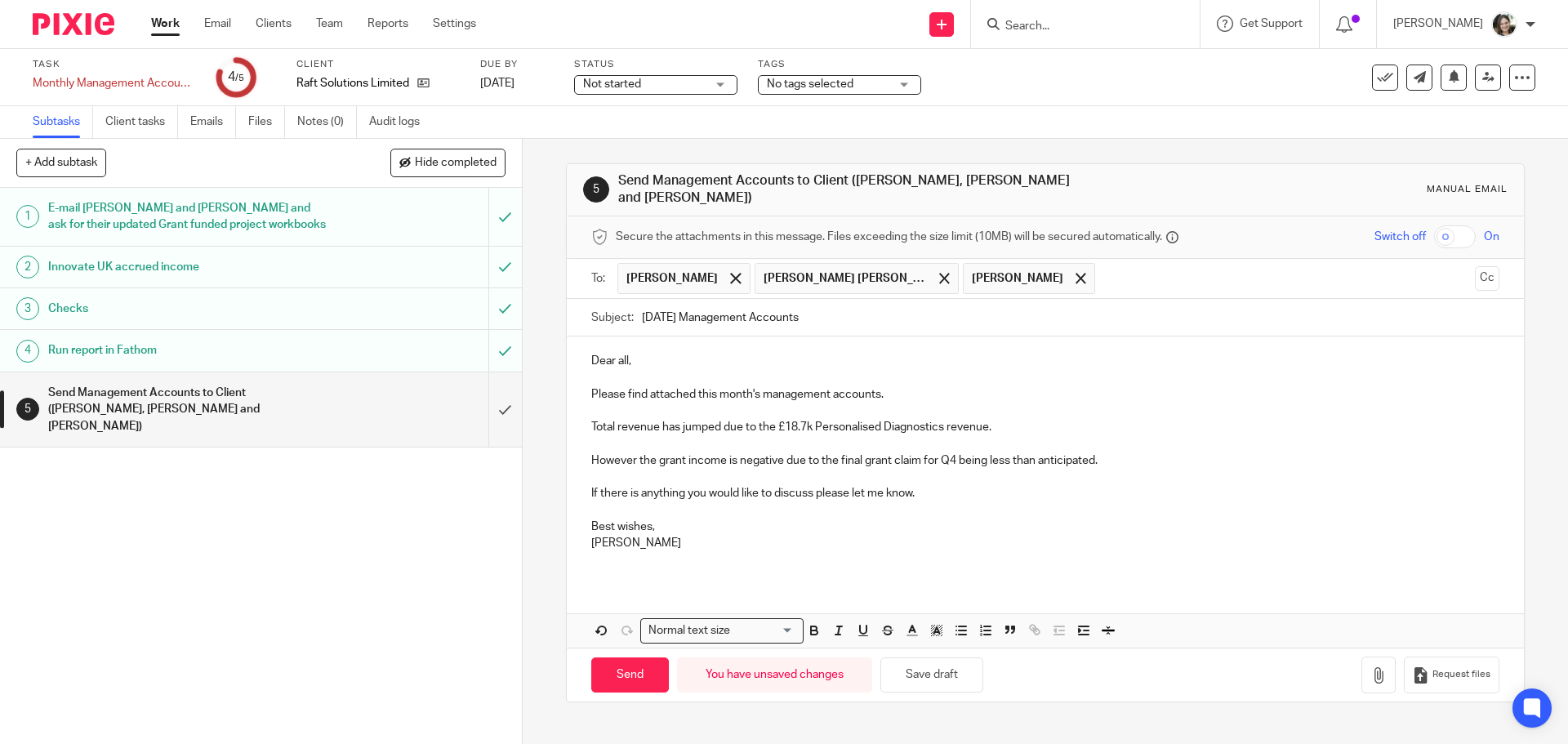
click at [704, 535] on p "Barbara" at bounding box center [1045, 543] width 907 height 17
click at [679, 551] on p at bounding box center [1045, 559] width 907 height 17
click at [915, 669] on button "Save draft" at bounding box center [932, 675] width 103 height 35
click at [1371, 668] on icon "button" at bounding box center [1379, 676] width 17 height 17
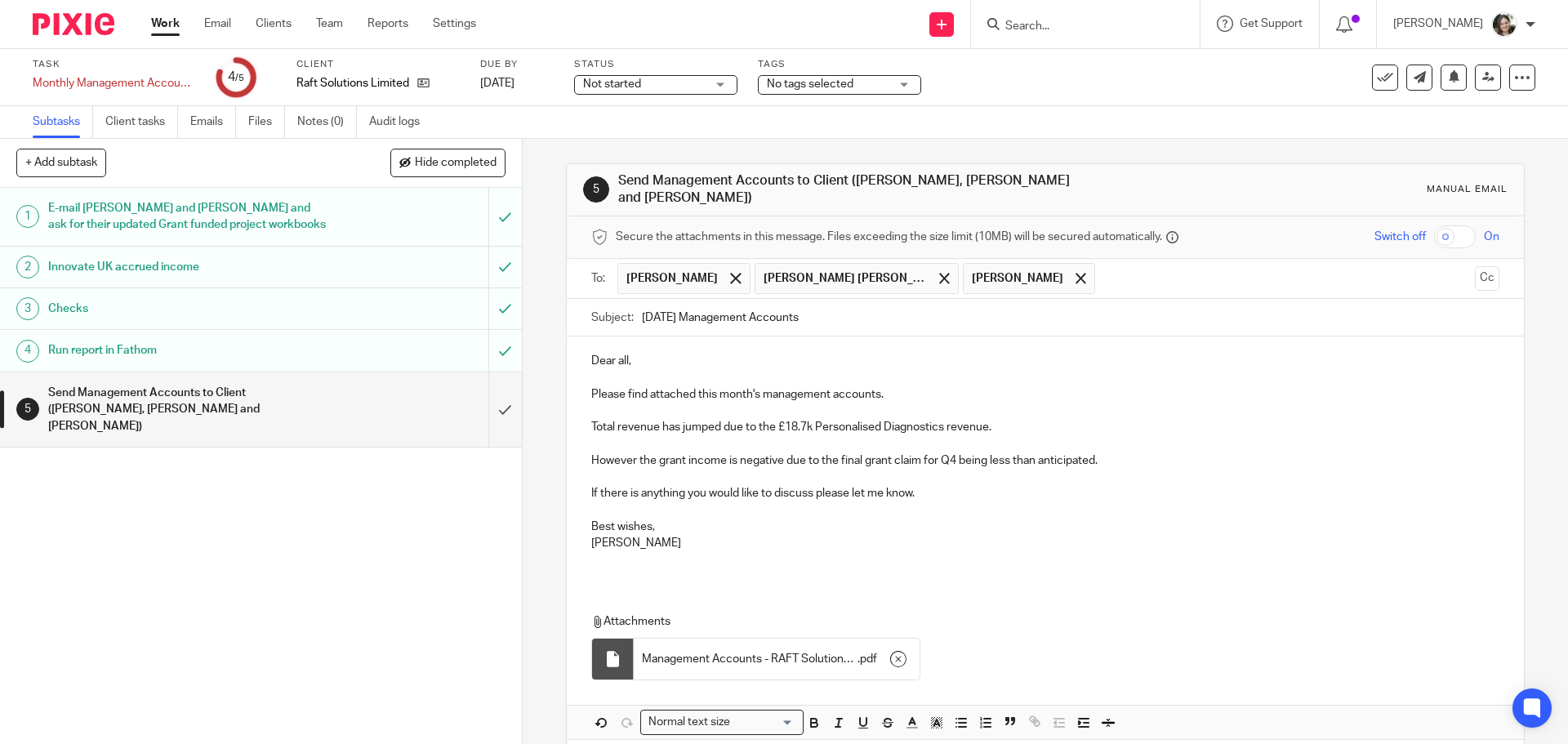
click at [648, 557] on p at bounding box center [1045, 559] width 907 height 17
click at [666, 565] on div "Dear all, Please find attached this month's management accounts. Total revenue …" at bounding box center [1045, 458] width 956 height 243
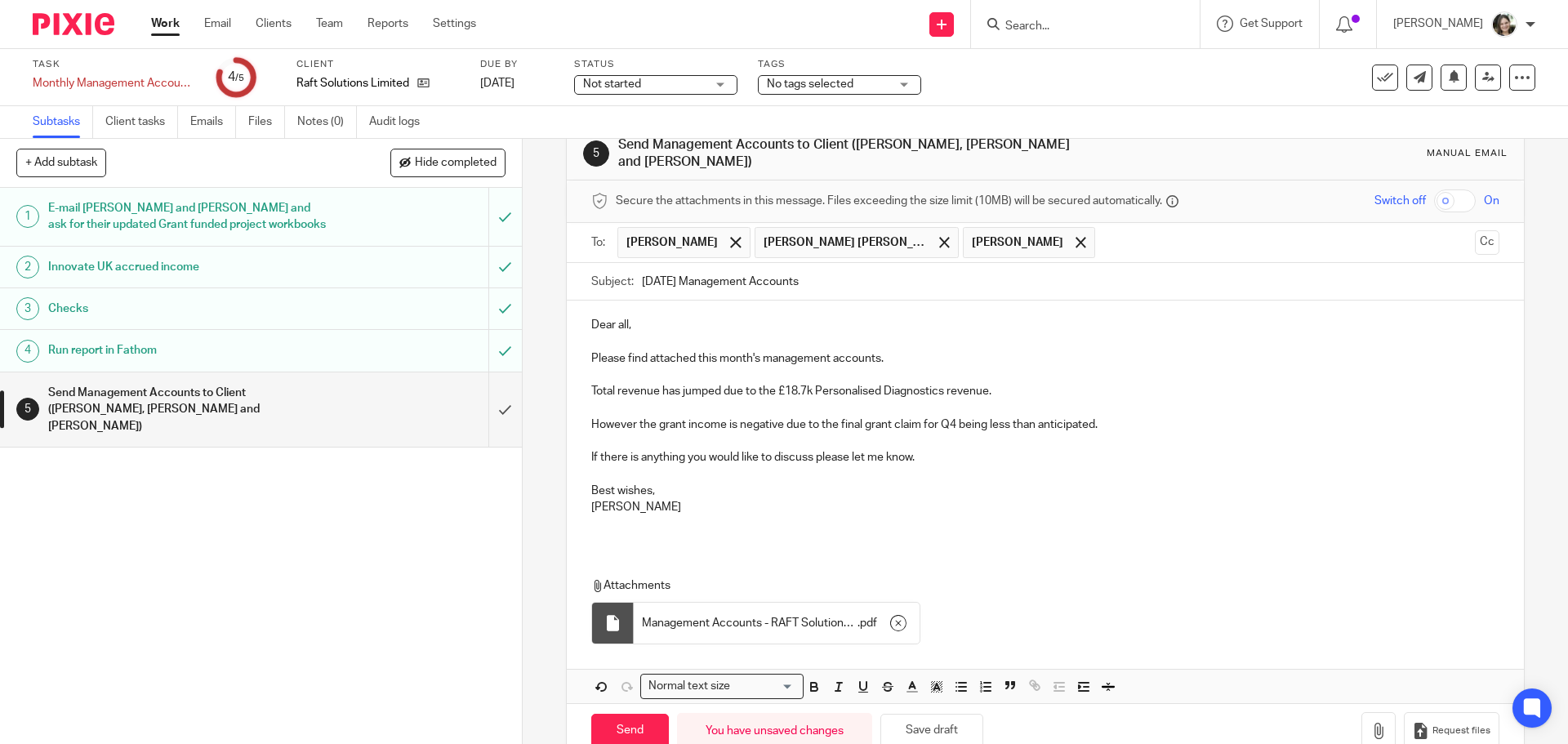
scroll to position [66, 0]
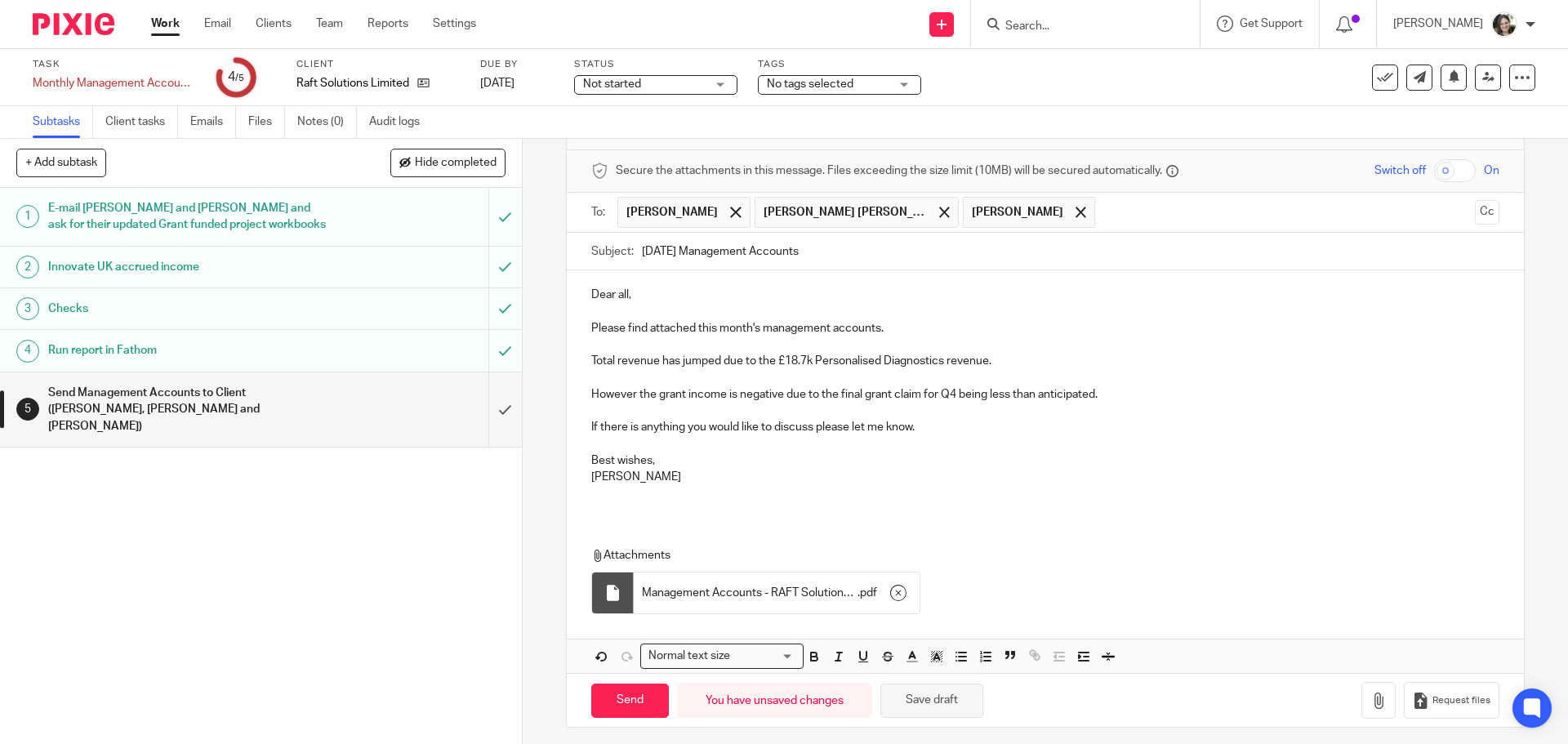
click at [915, 702] on button "Save draft" at bounding box center [932, 701] width 103 height 35
click at [618, 689] on input "Send" at bounding box center [630, 701] width 77 height 35
type input "Sent"
